Goal: Download file/media

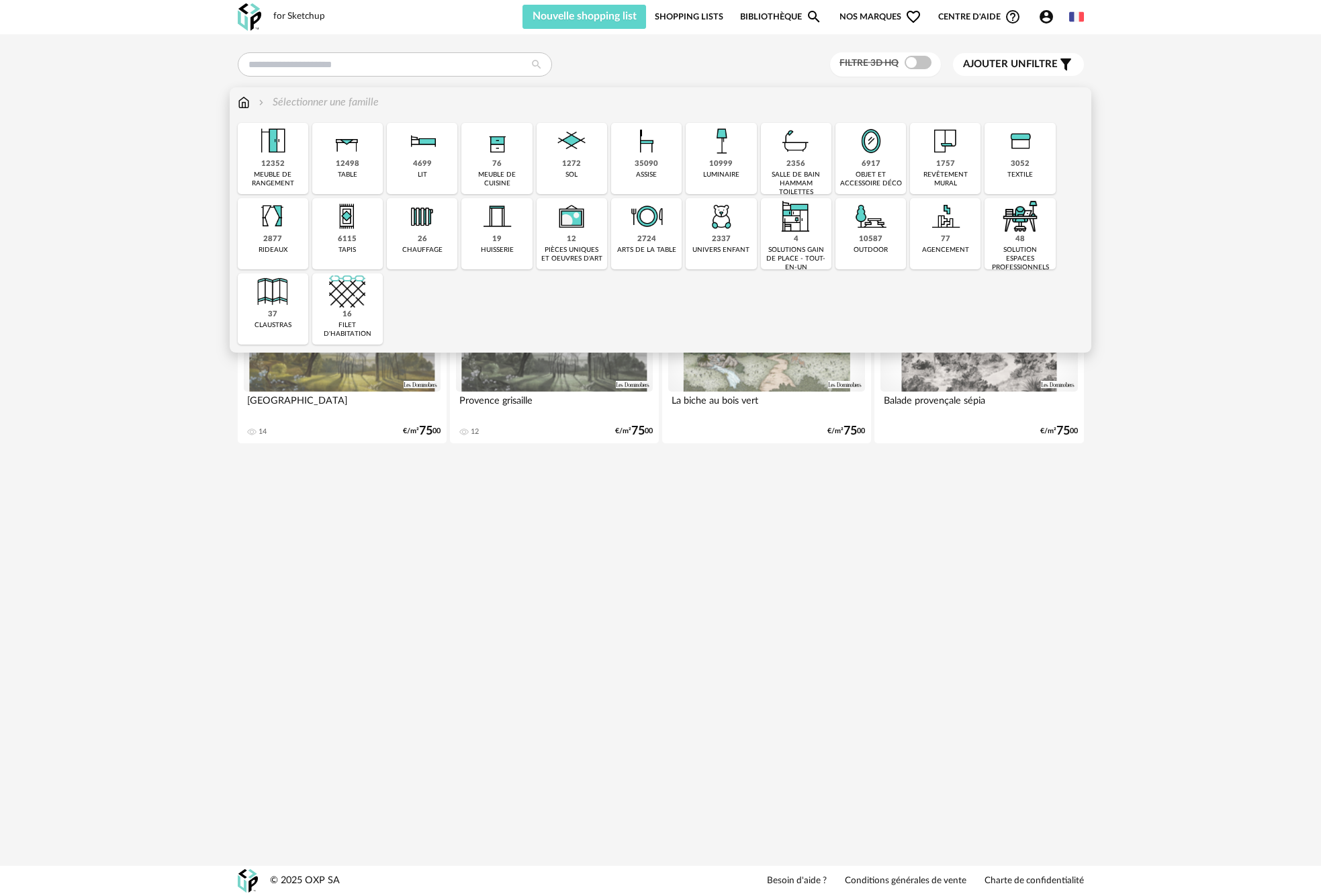
click at [360, 160] on div "12498 table" at bounding box center [347, 158] width 71 height 71
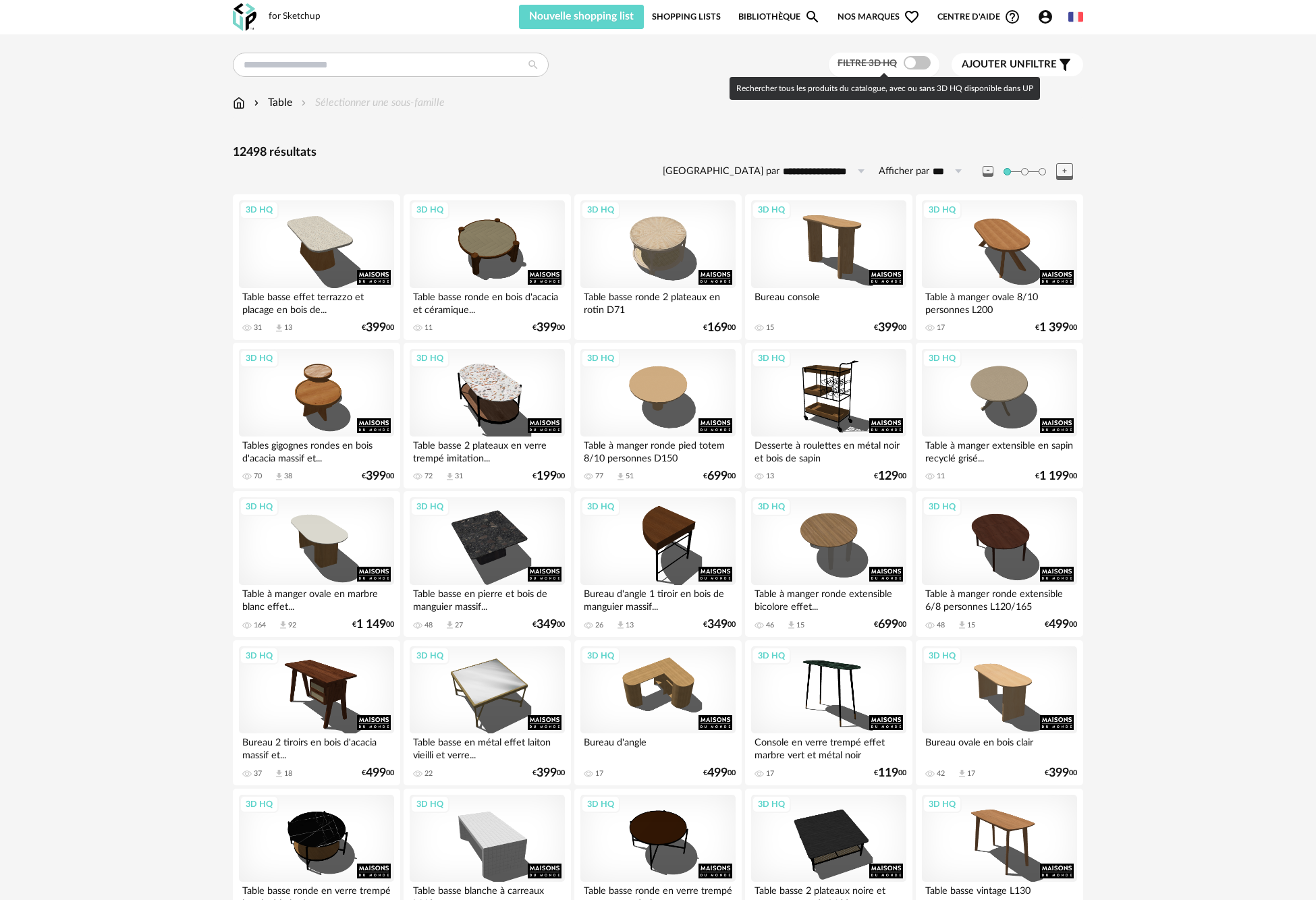
click at [919, 61] on span at bounding box center [917, 62] width 27 height 13
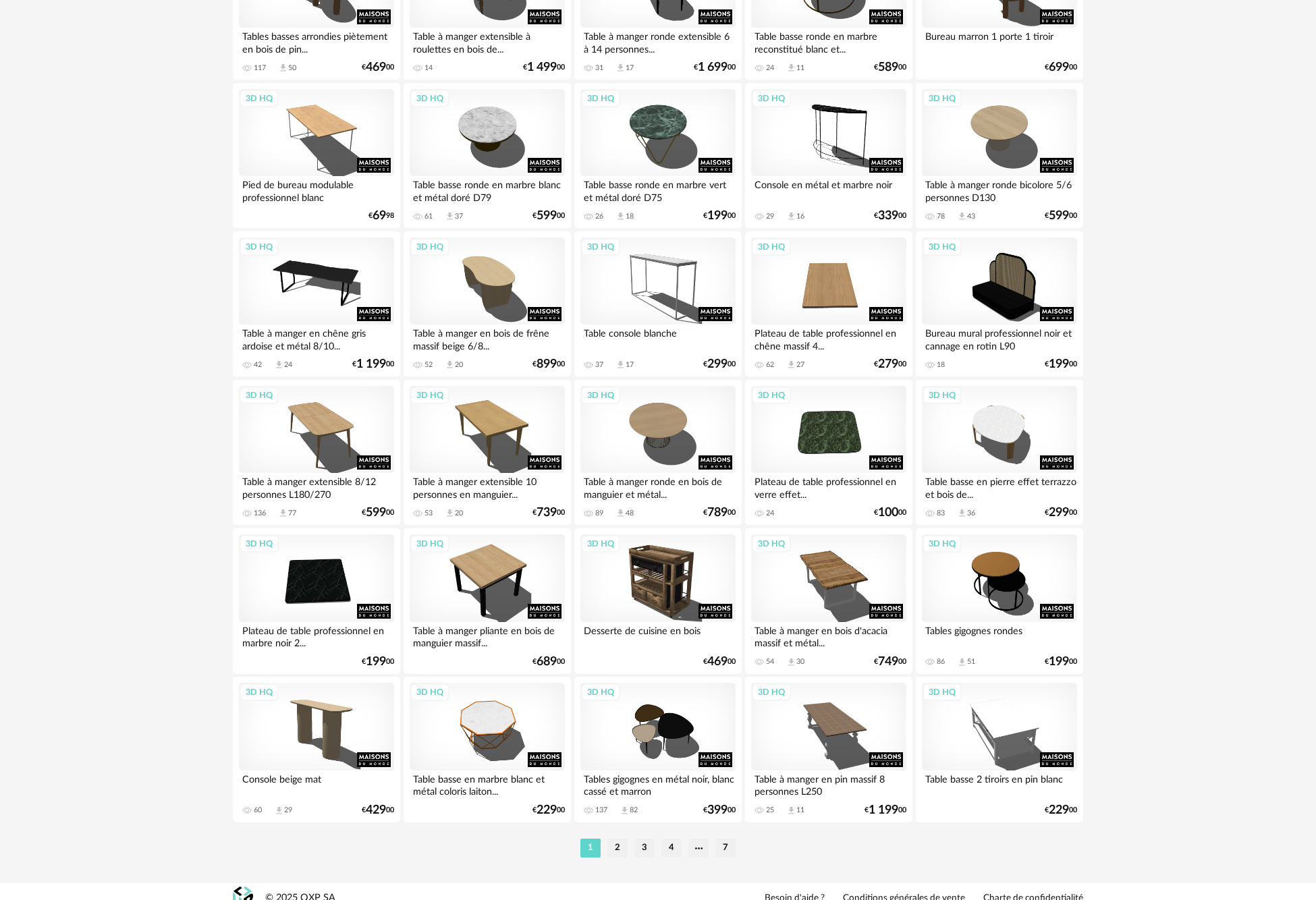
scroll to position [2352, 0]
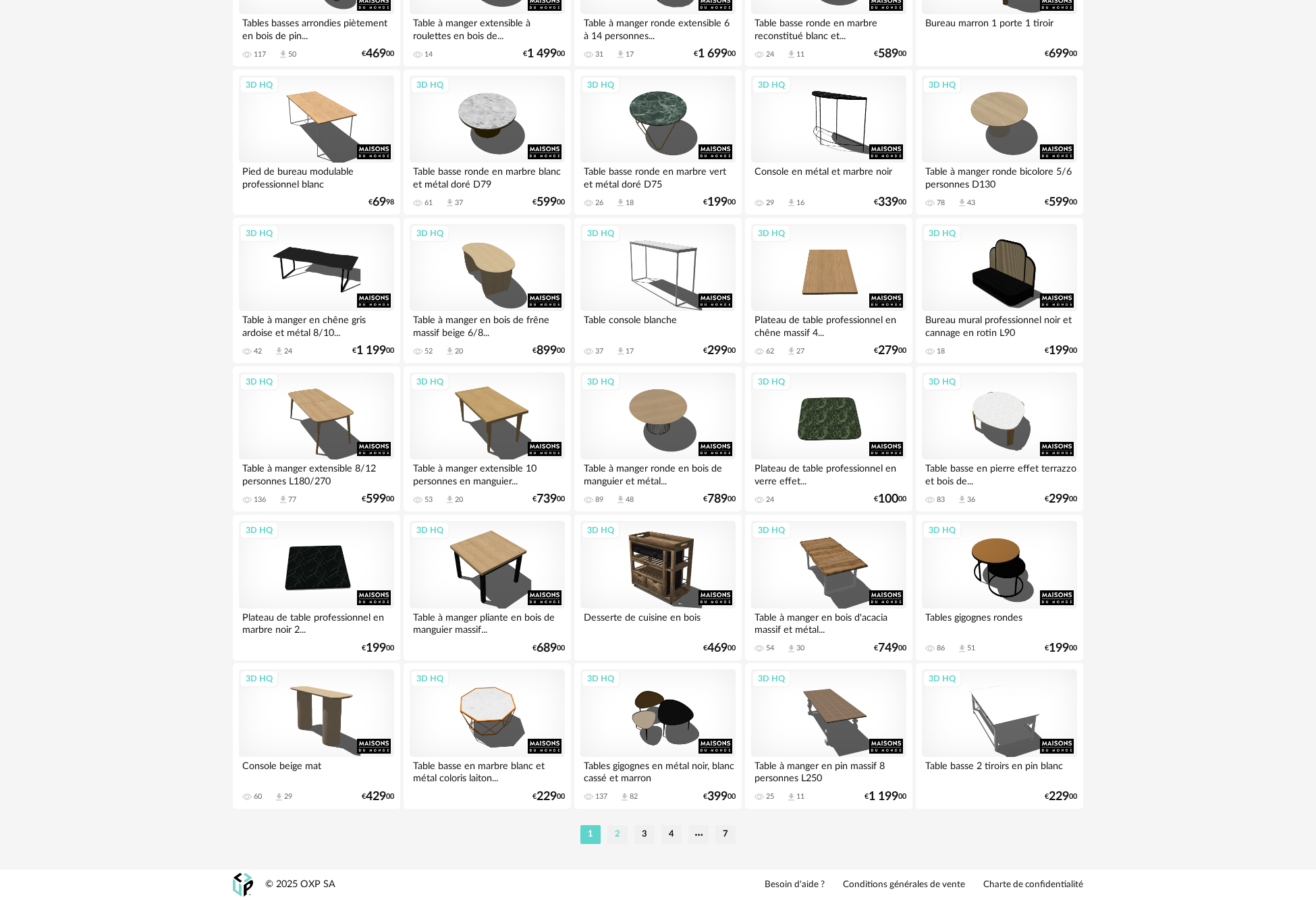
click at [619, 841] on li "2" at bounding box center [617, 834] width 20 height 19
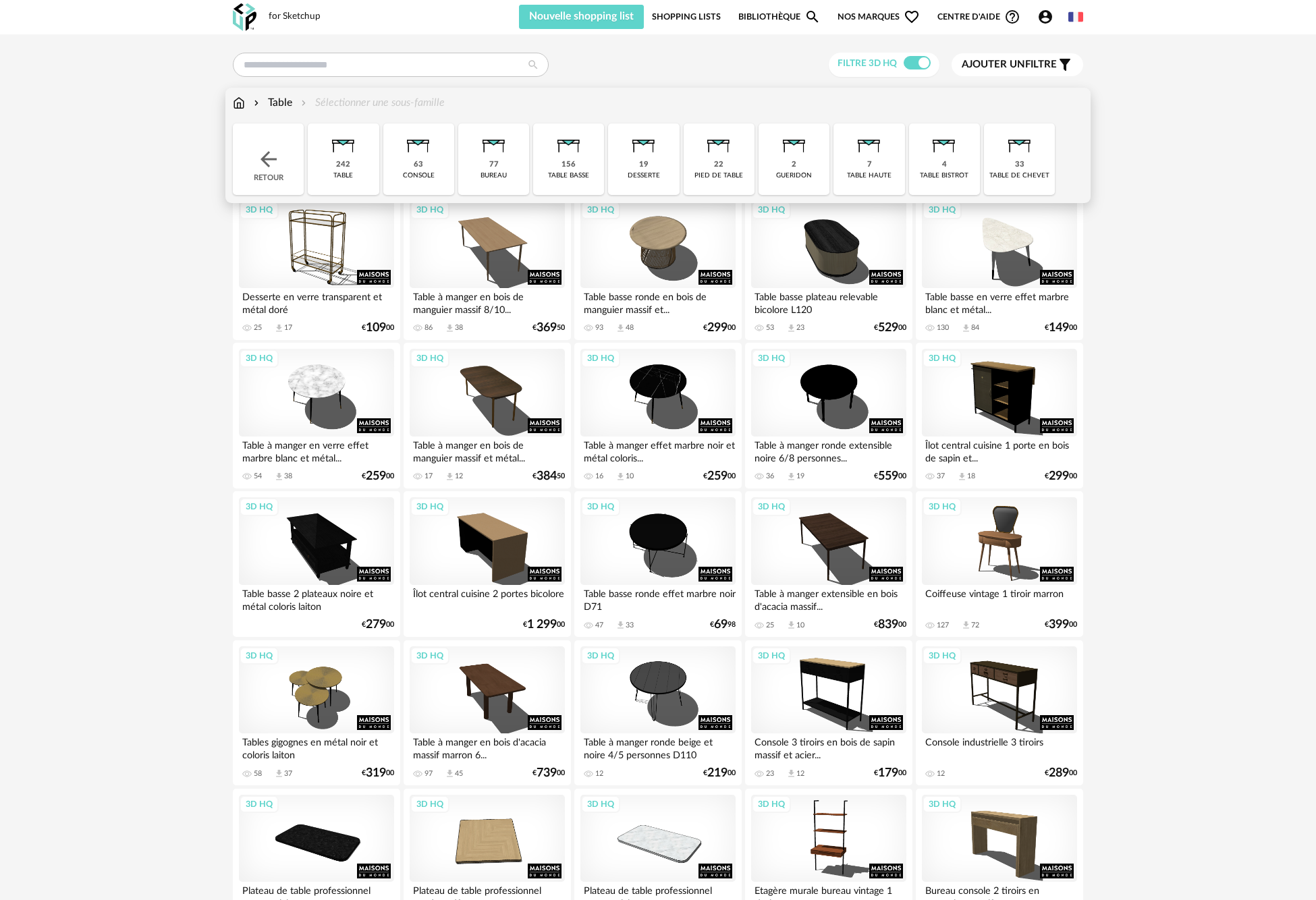
click at [341, 169] on div "242" at bounding box center [343, 165] width 14 height 10
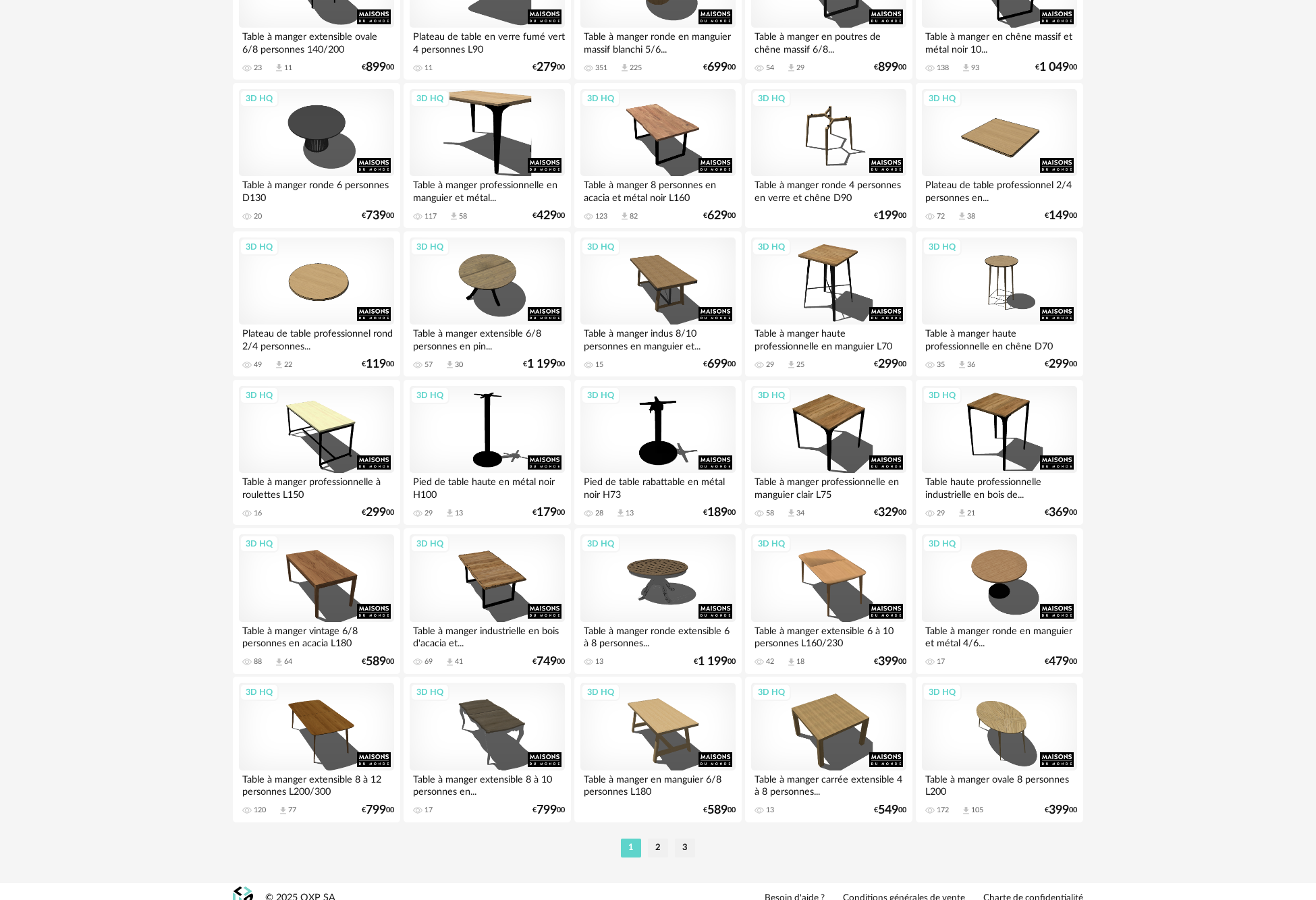
scroll to position [2352, 0]
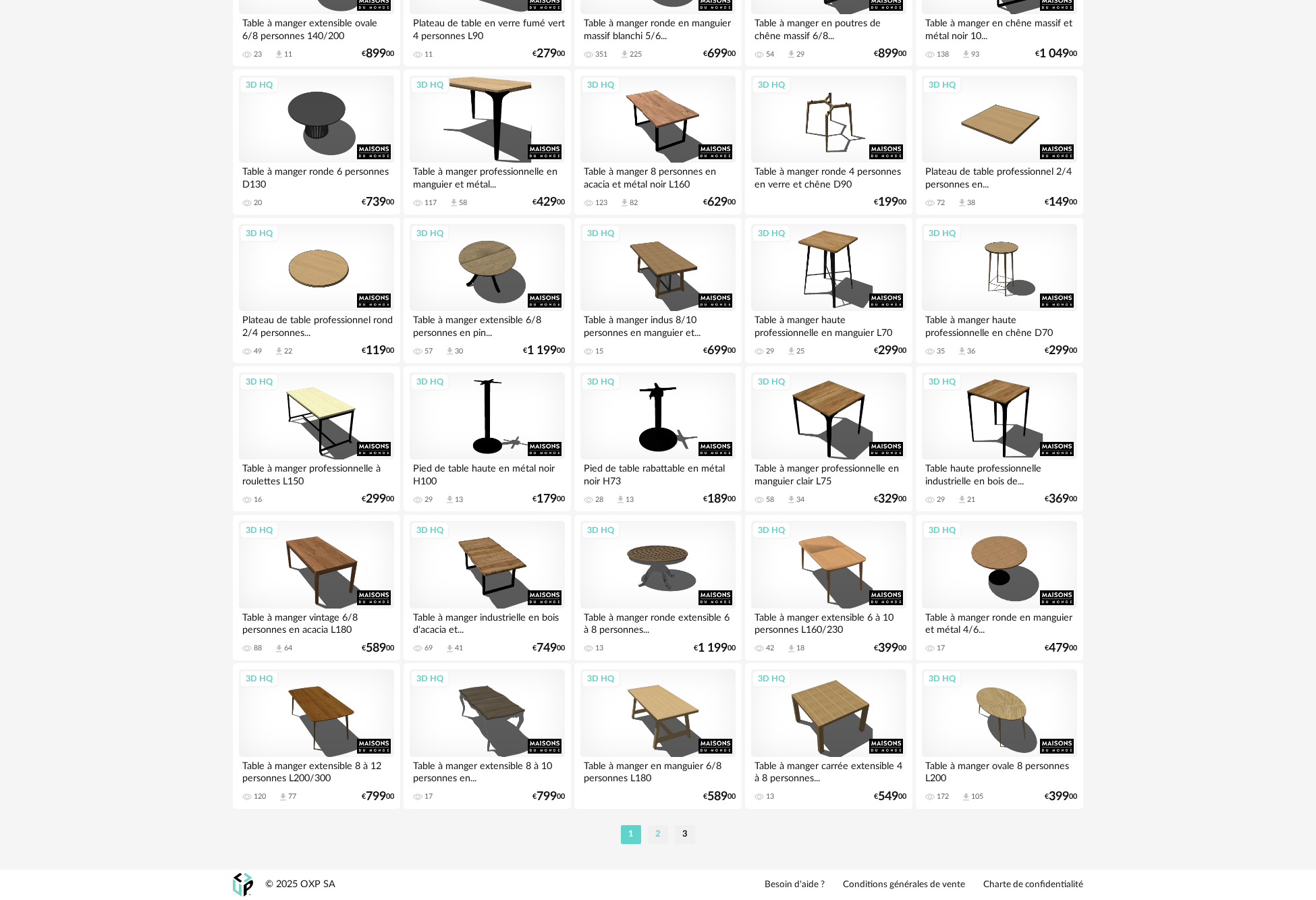
click at [660, 836] on li "2" at bounding box center [658, 834] width 20 height 19
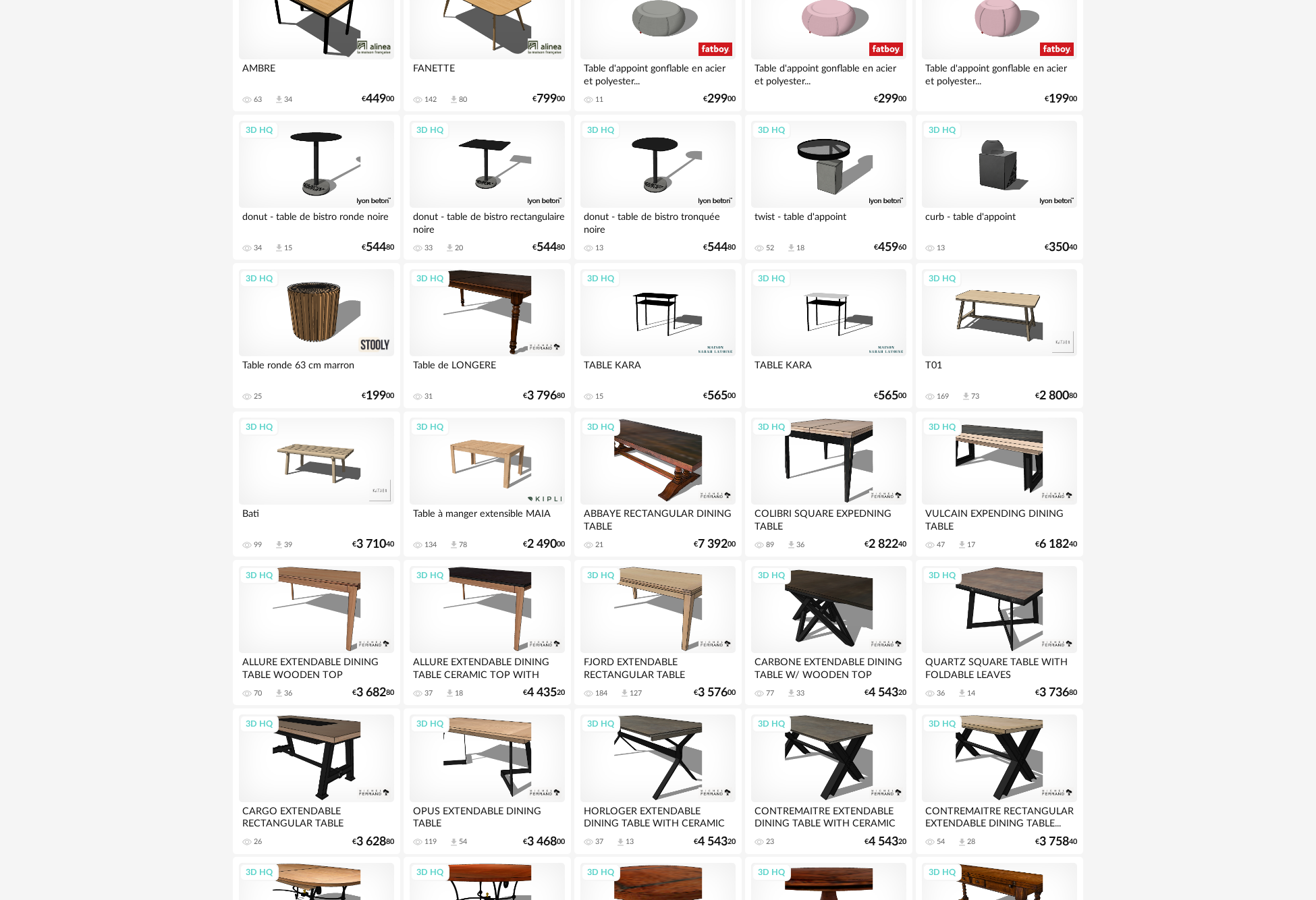
scroll to position [2339, 0]
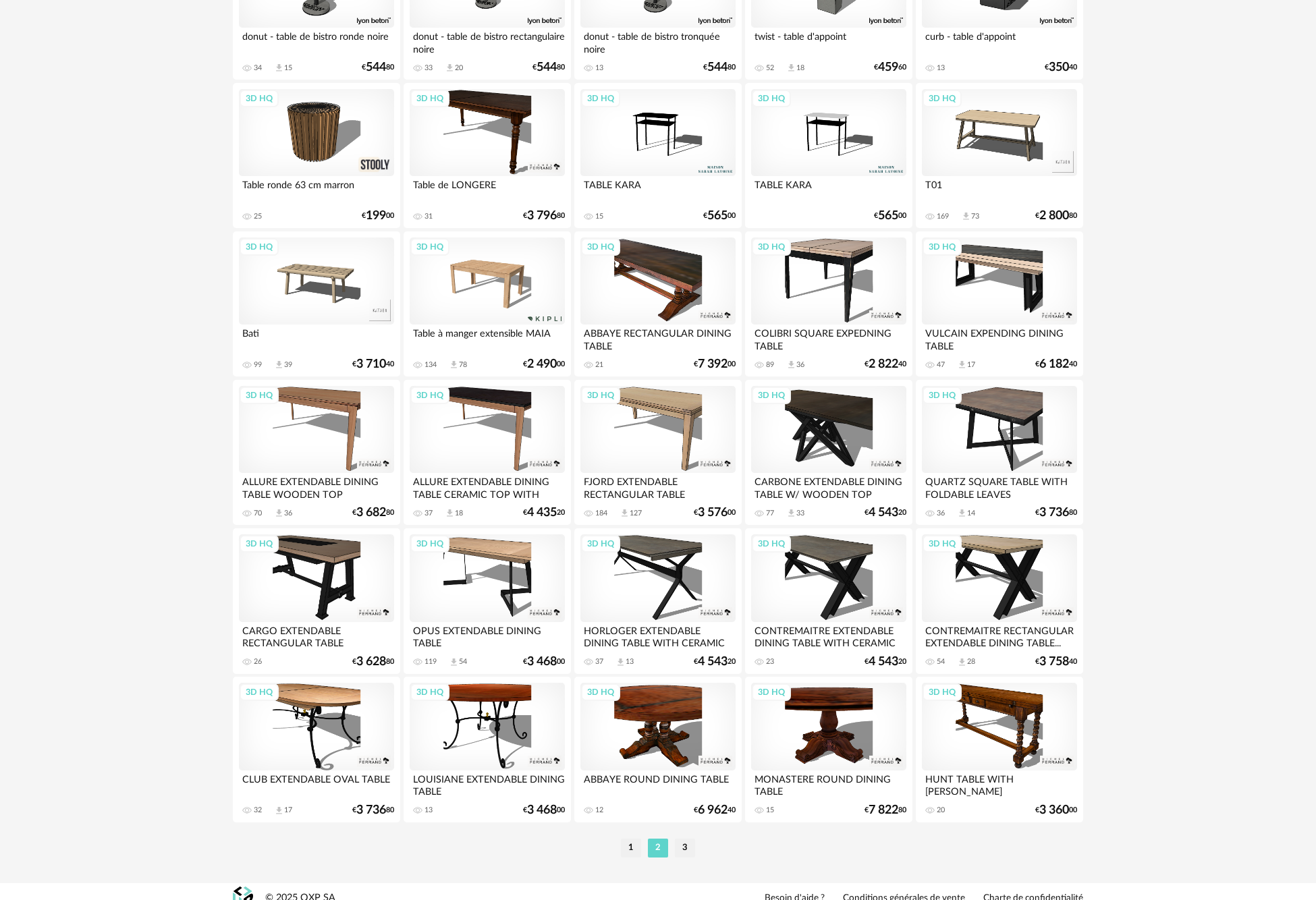
click at [827, 426] on div "3D HQ" at bounding box center [828, 430] width 155 height 88
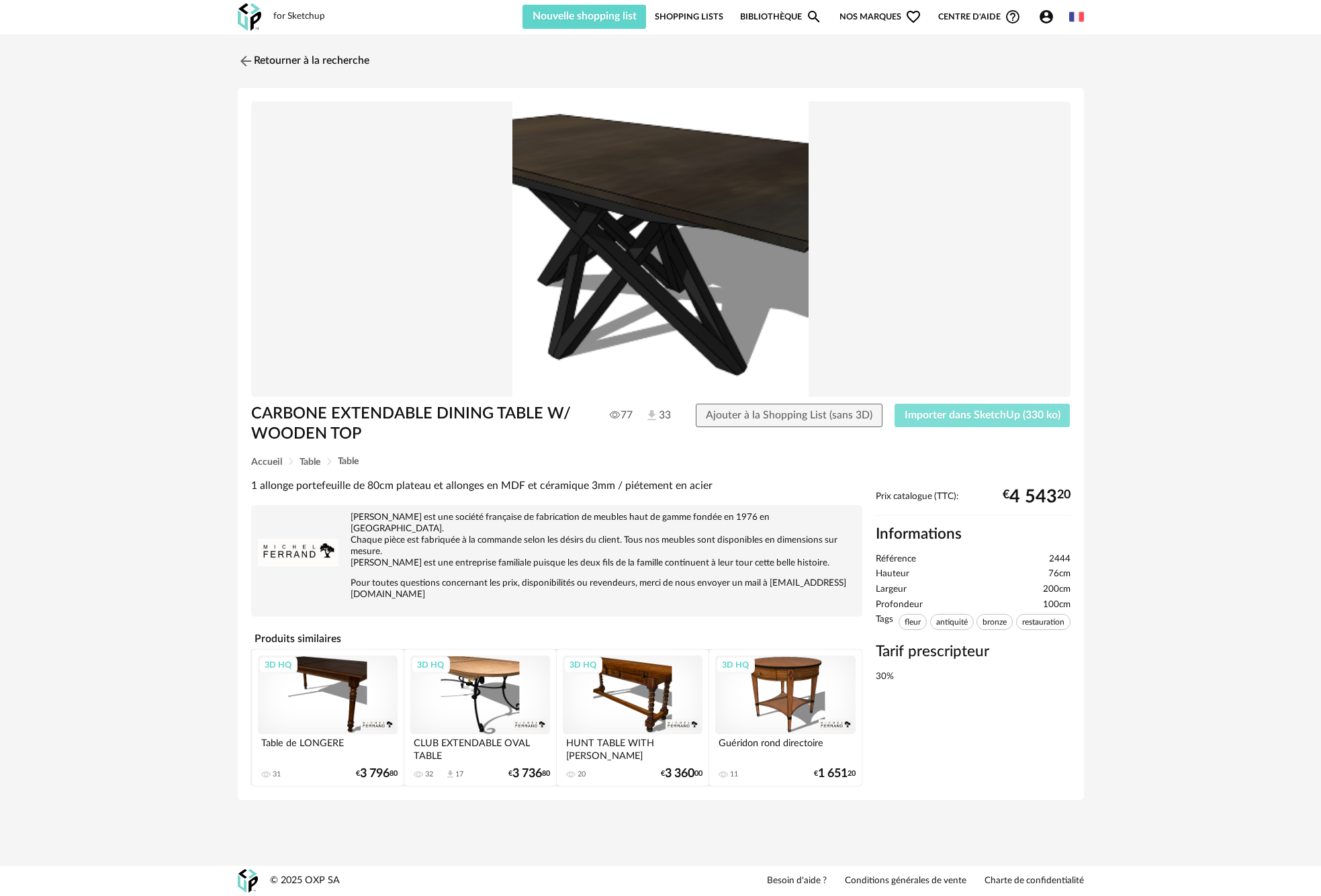
click at [967, 415] on span "Importer dans SketchUp (330 ko)" at bounding box center [983, 415] width 156 height 10
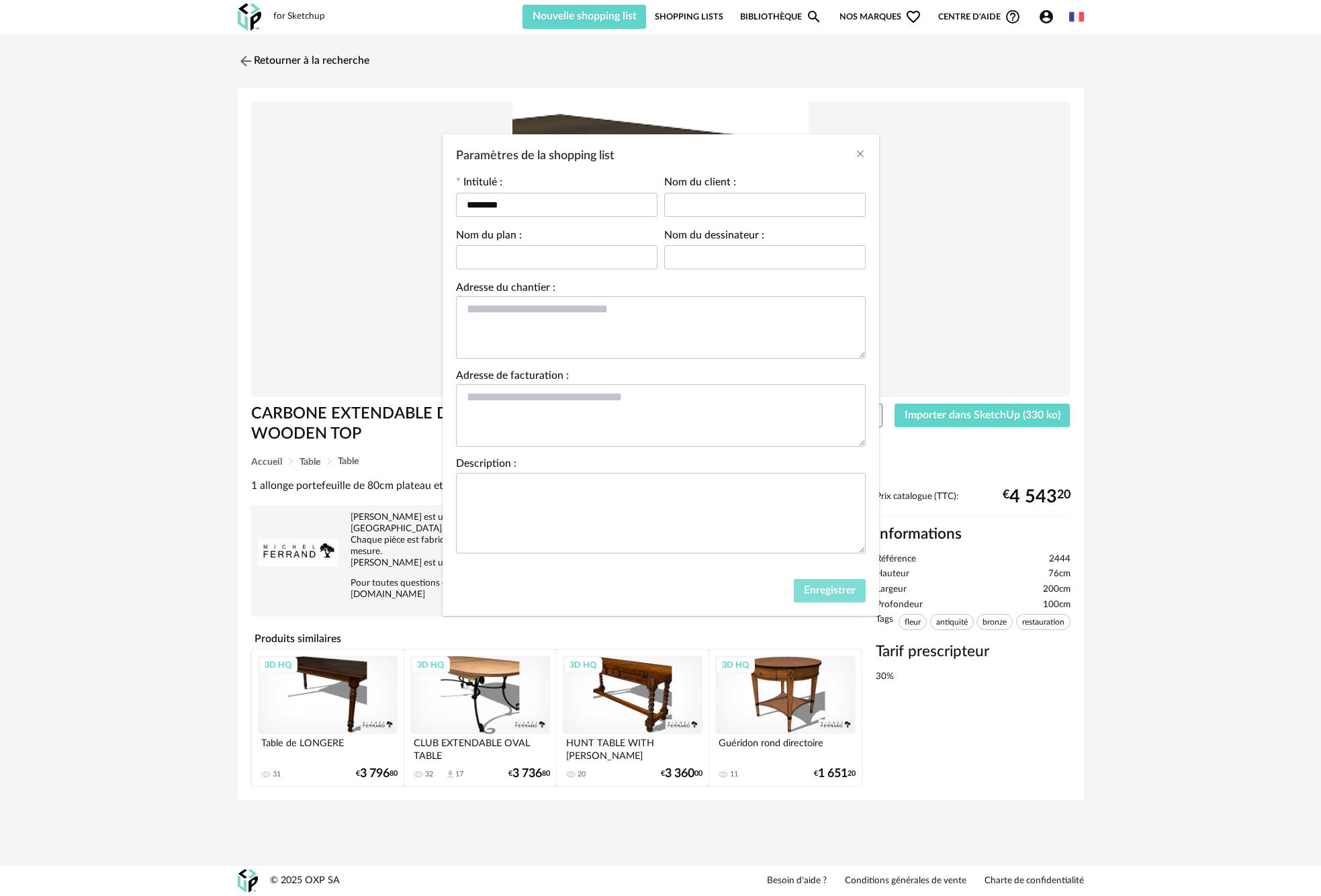
click at [833, 585] on span "Enregistrer" at bounding box center [829, 590] width 52 height 10
